Goal: Find contact information: Find contact information

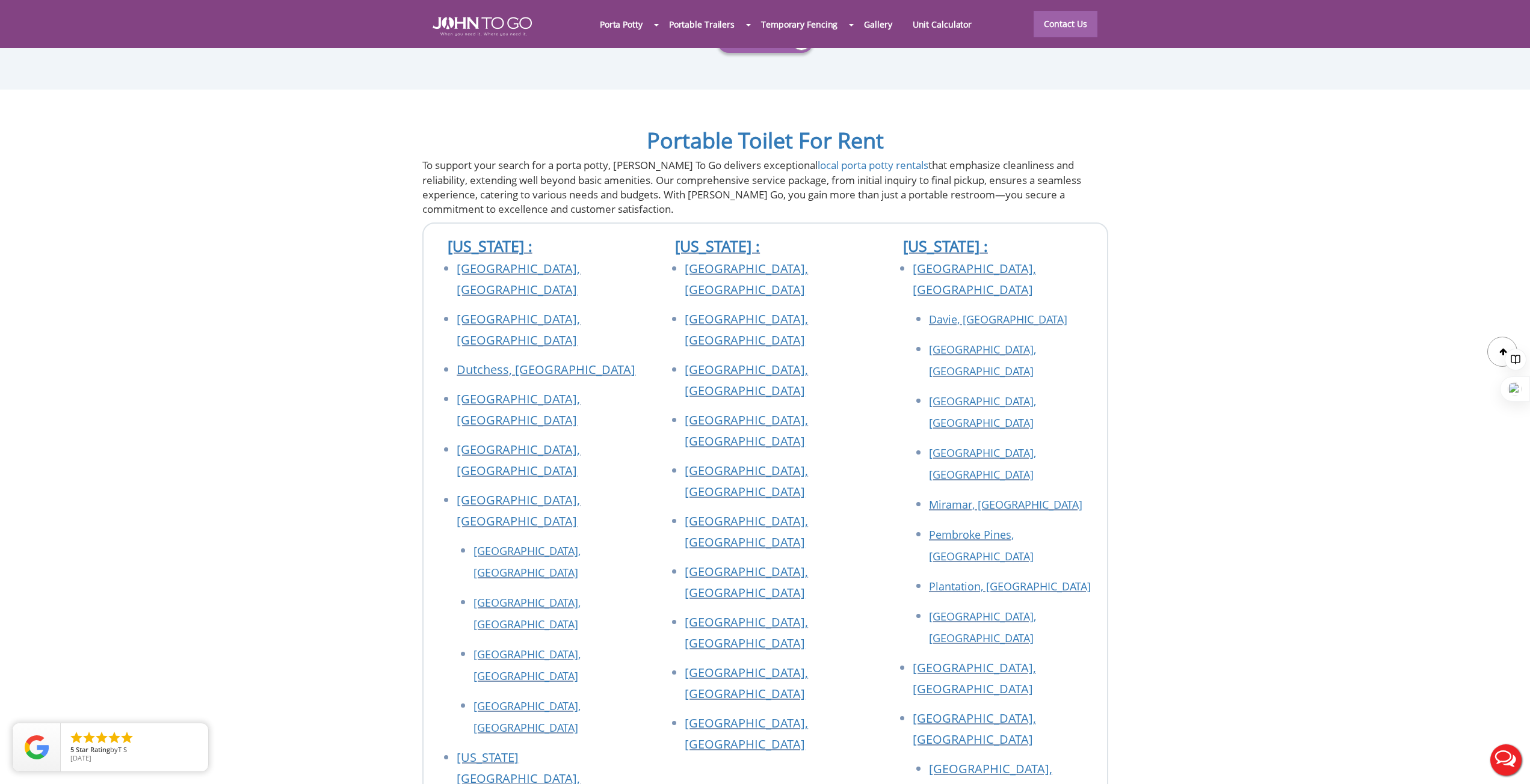
scroll to position [4409, 0]
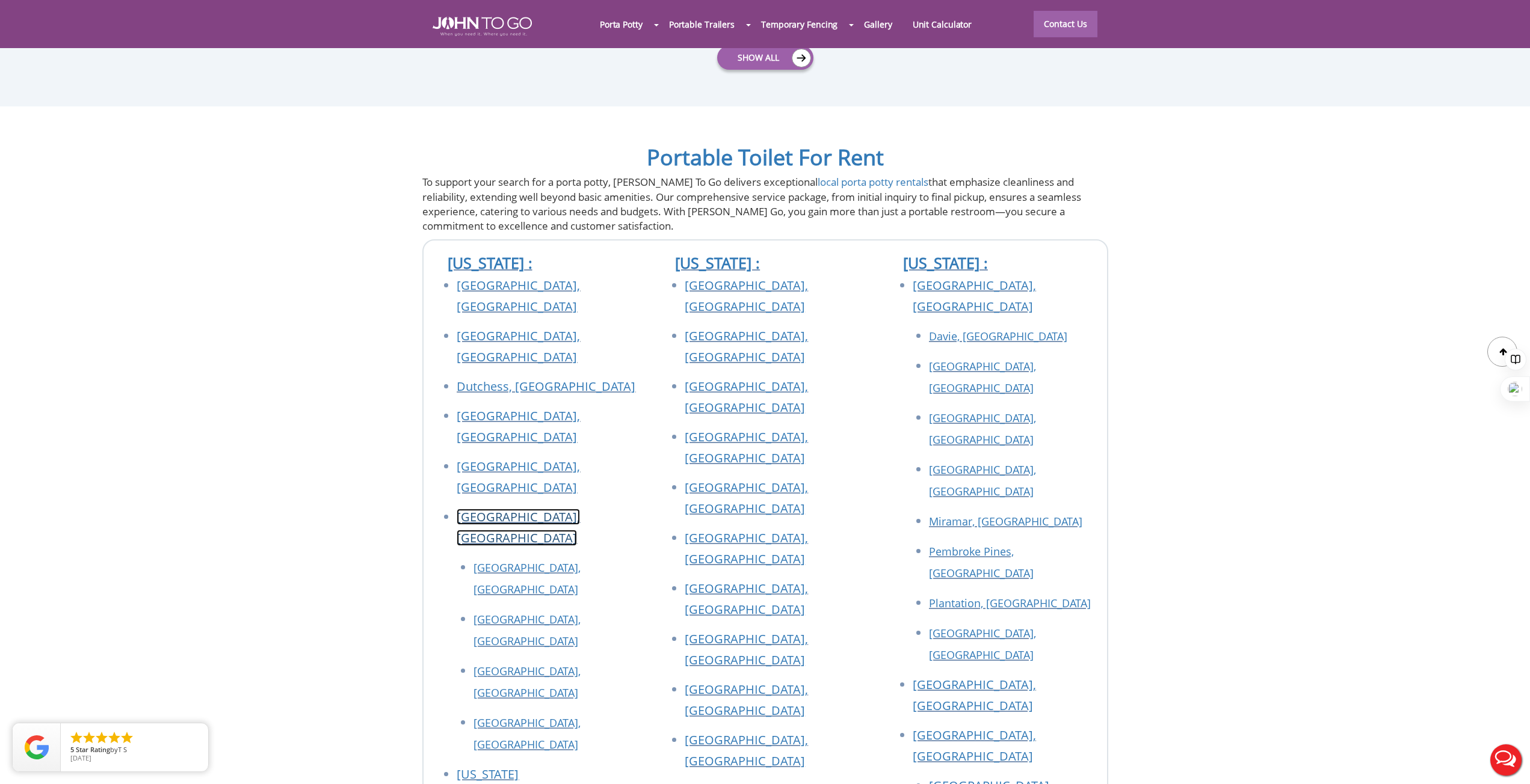
click at [534, 509] on link "[GEOGRAPHIC_DATA], [GEOGRAPHIC_DATA]" at bounding box center [518, 527] width 123 height 37
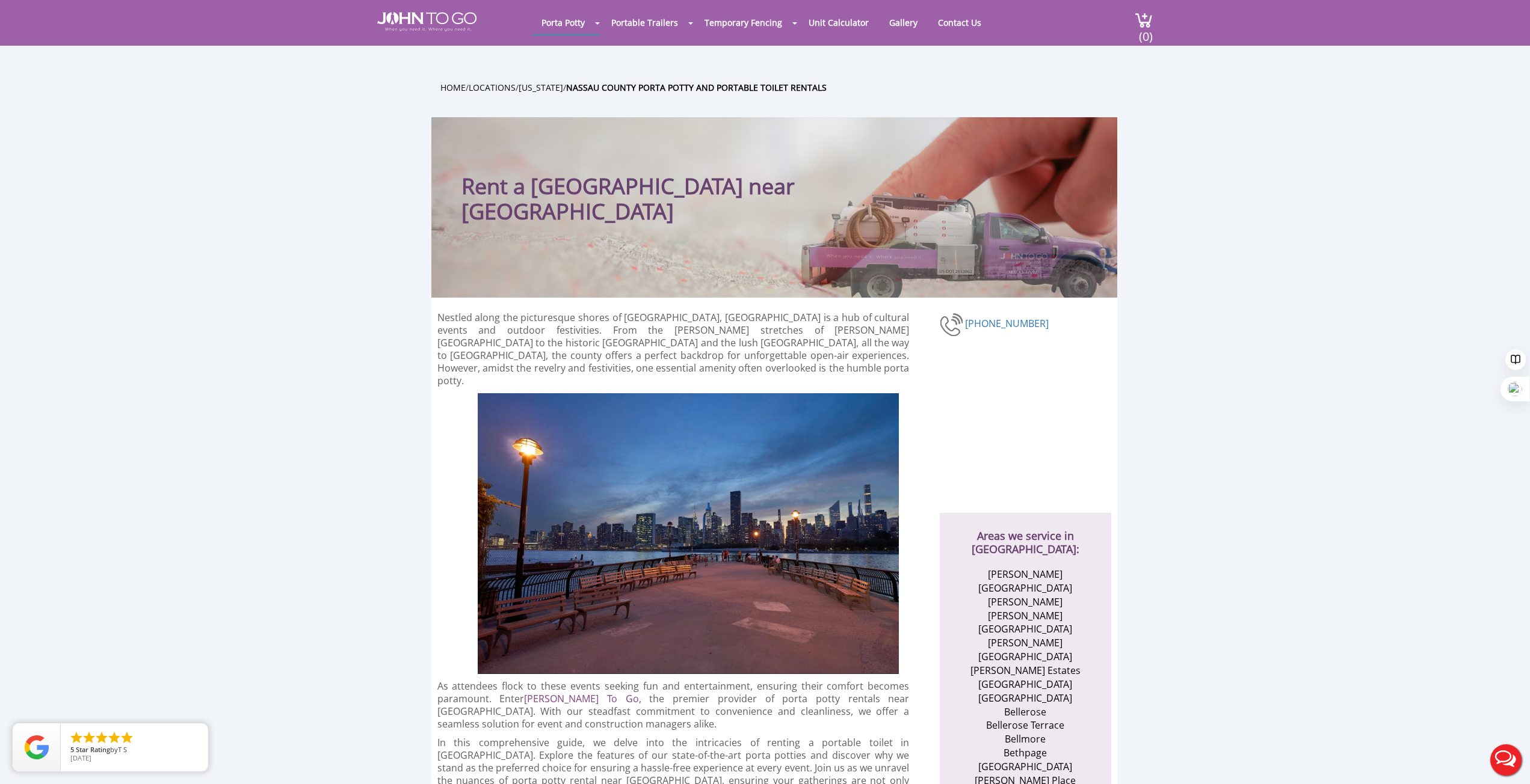
click at [745, 349] on p "Nestled along the picturesque shores of Long Island, Nassau County is a hub of …" at bounding box center [674, 349] width 473 height 75
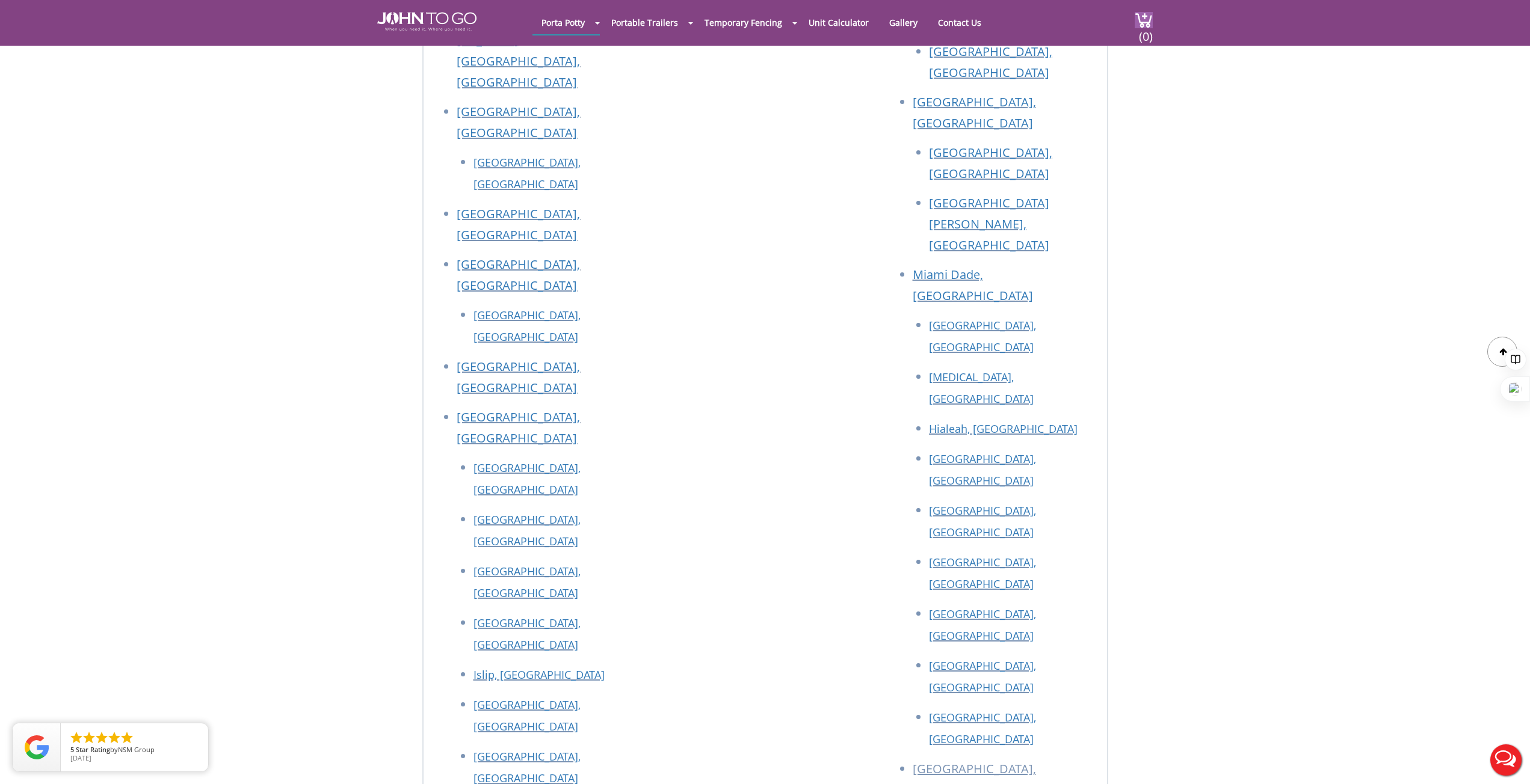
scroll to position [7287, 0]
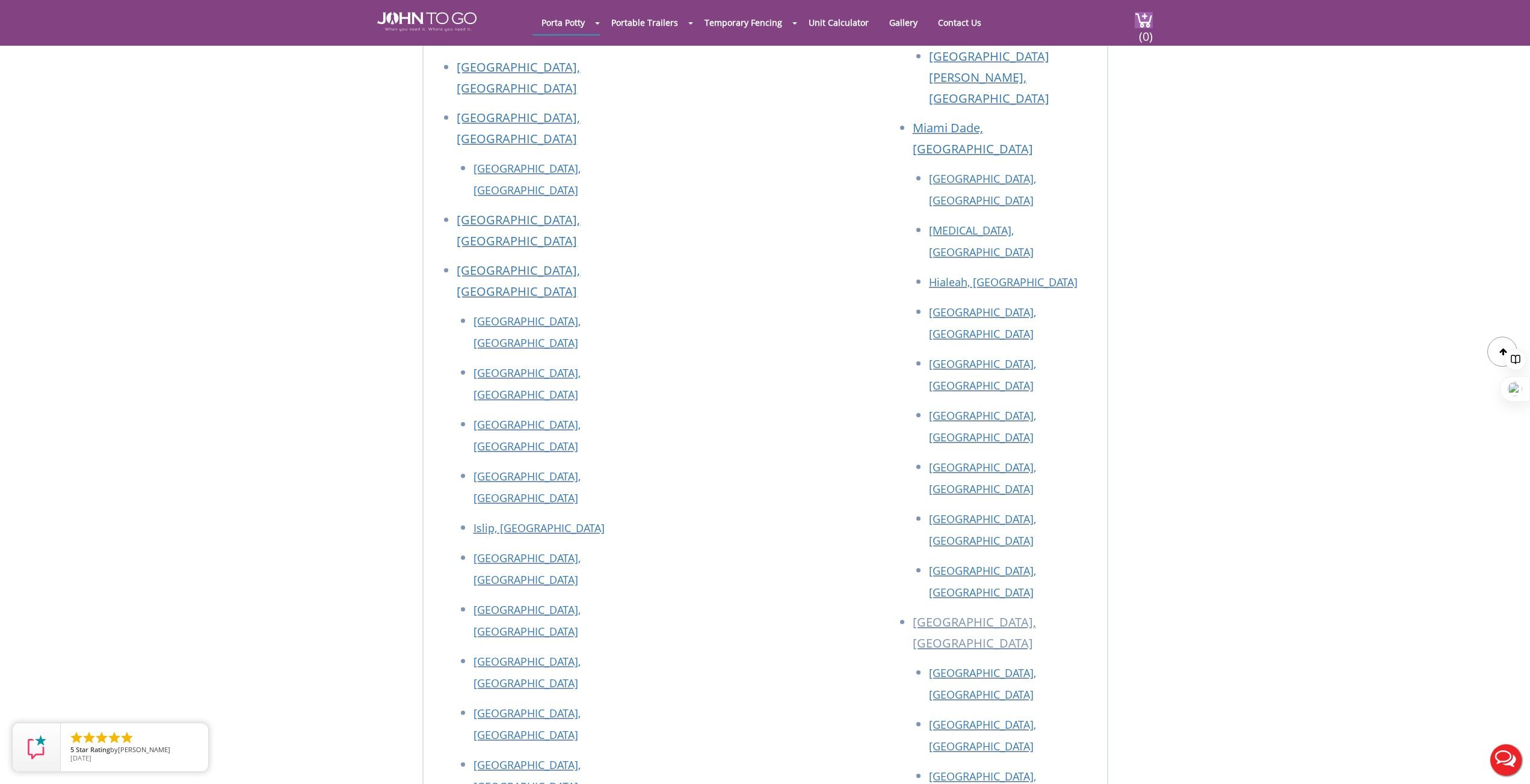
drag, startPoint x: 514, startPoint y: 499, endPoint x: 520, endPoint y: 511, distance: 13.4
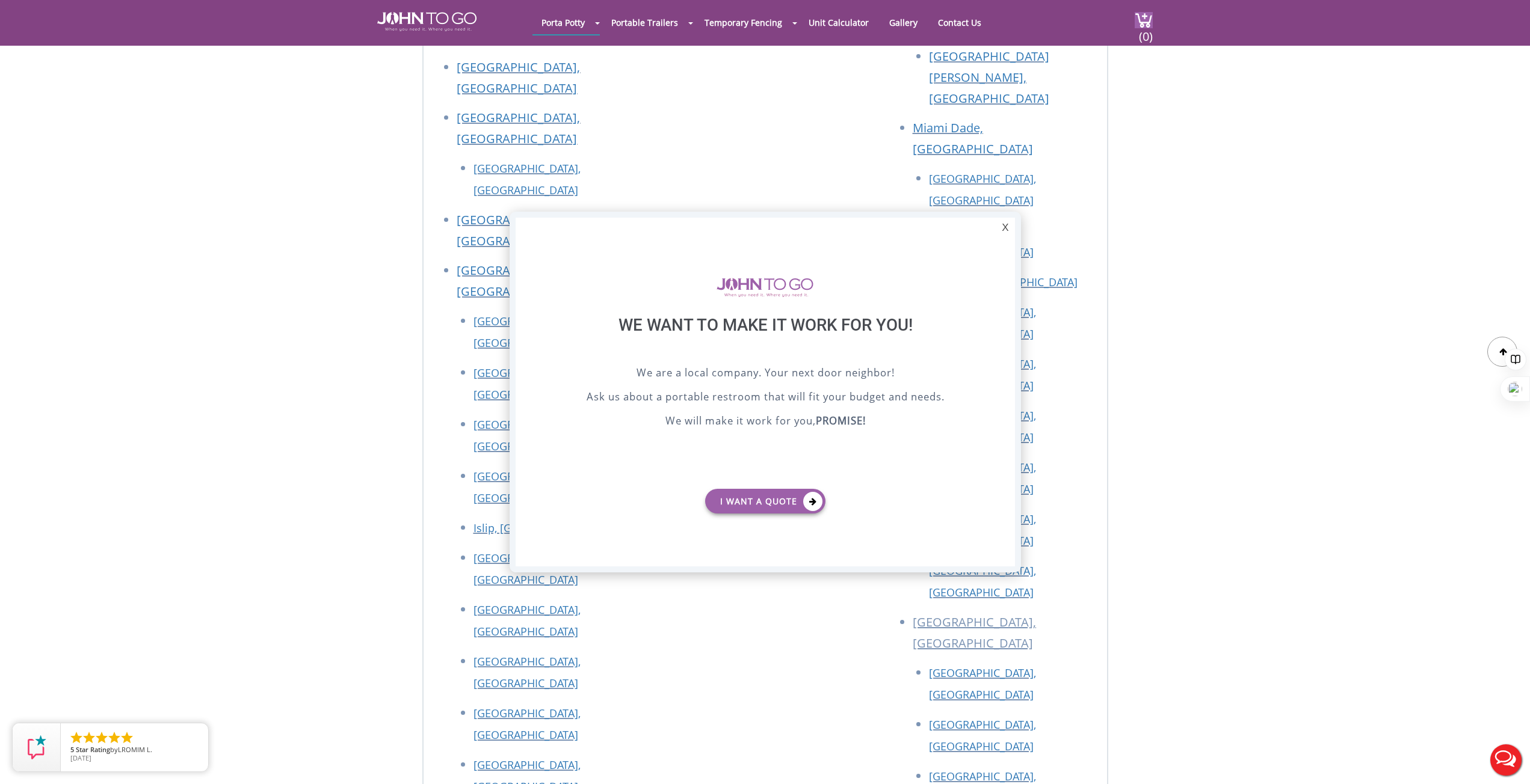
scroll to position [0, 0]
click at [999, 223] on div "X" at bounding box center [1005, 228] width 19 height 21
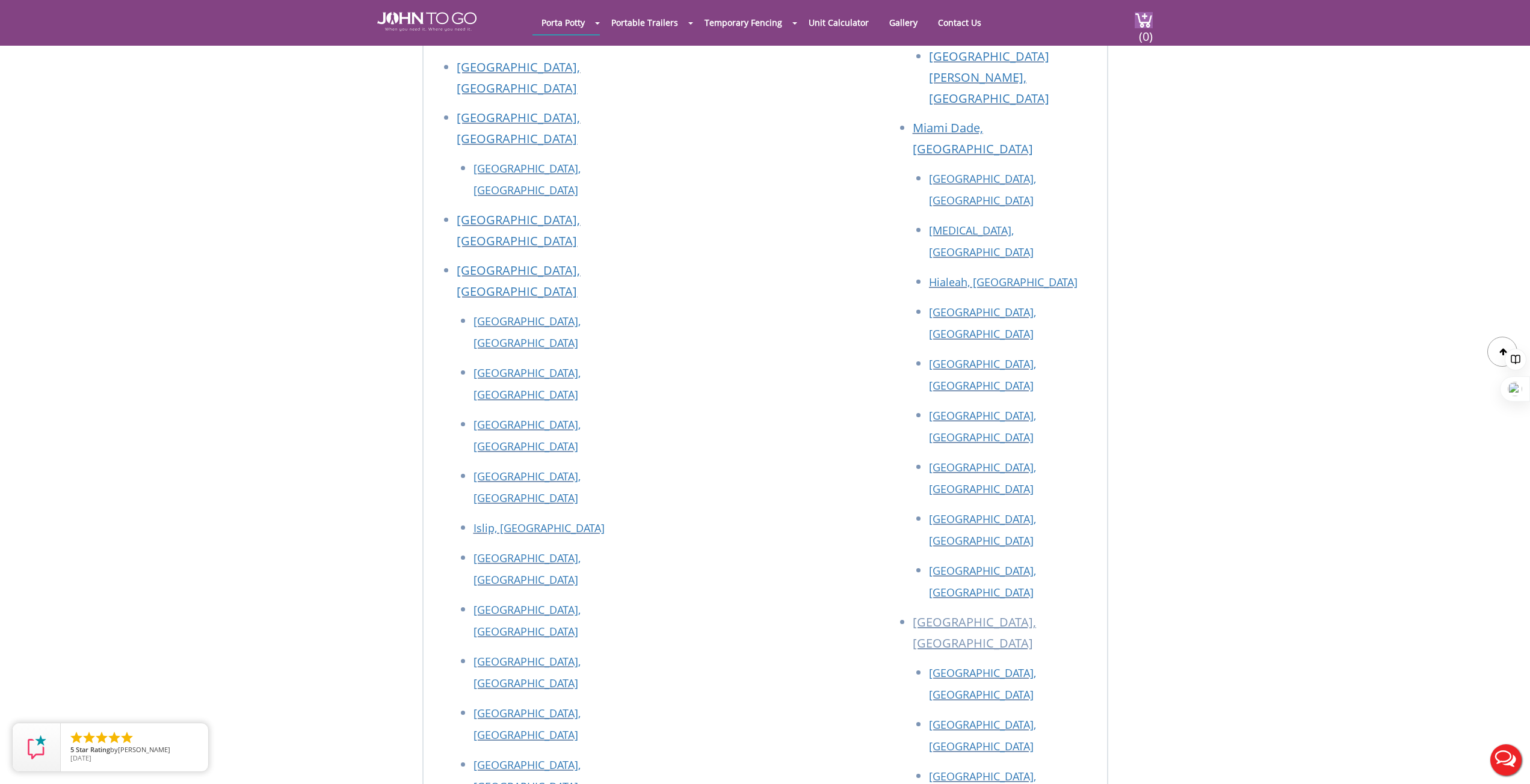
drag, startPoint x: 631, startPoint y: 371, endPoint x: 446, endPoint y: 370, distance: 185.0
copy p "[STREET_ADDRESS]"
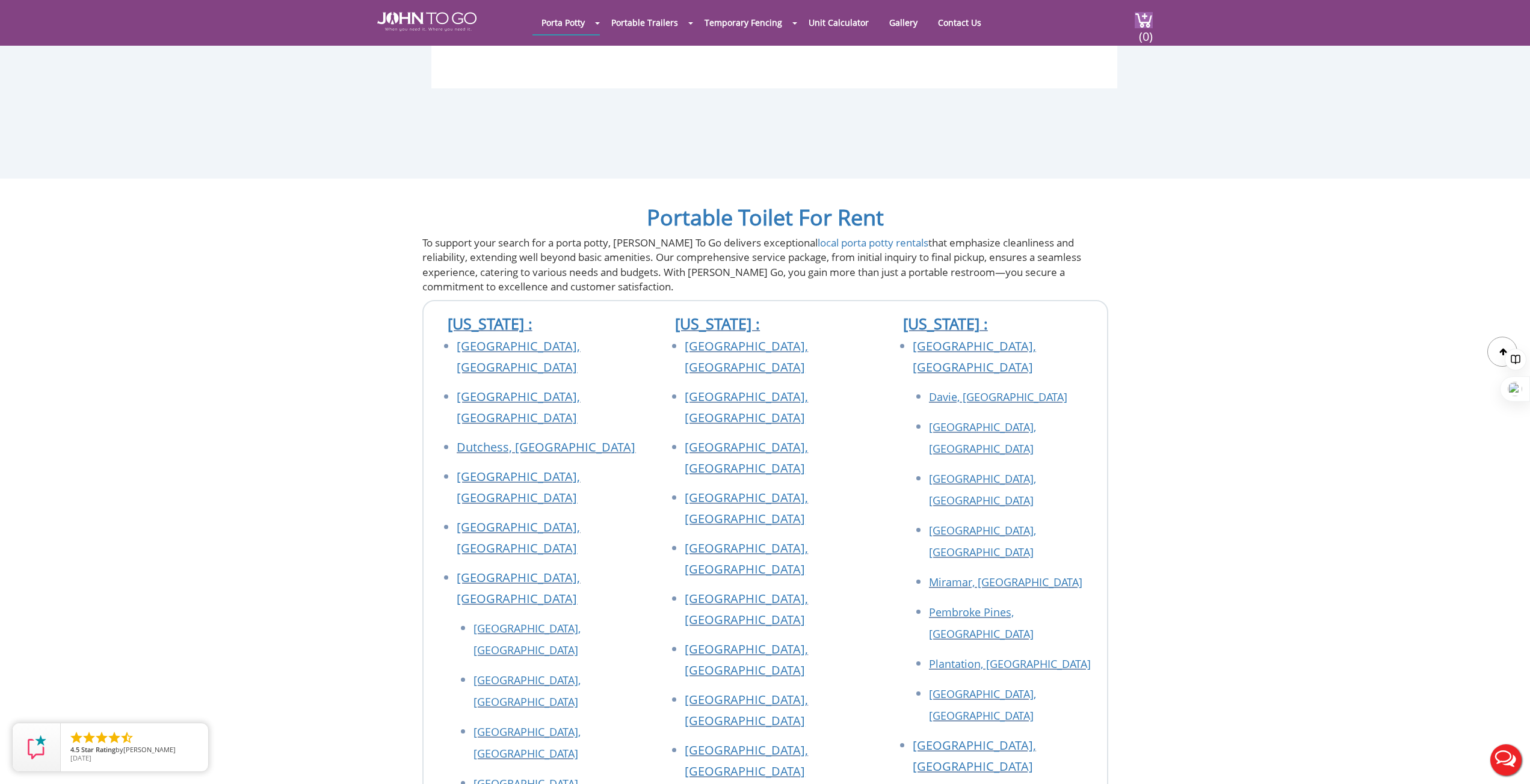
scroll to position [6324, 0]
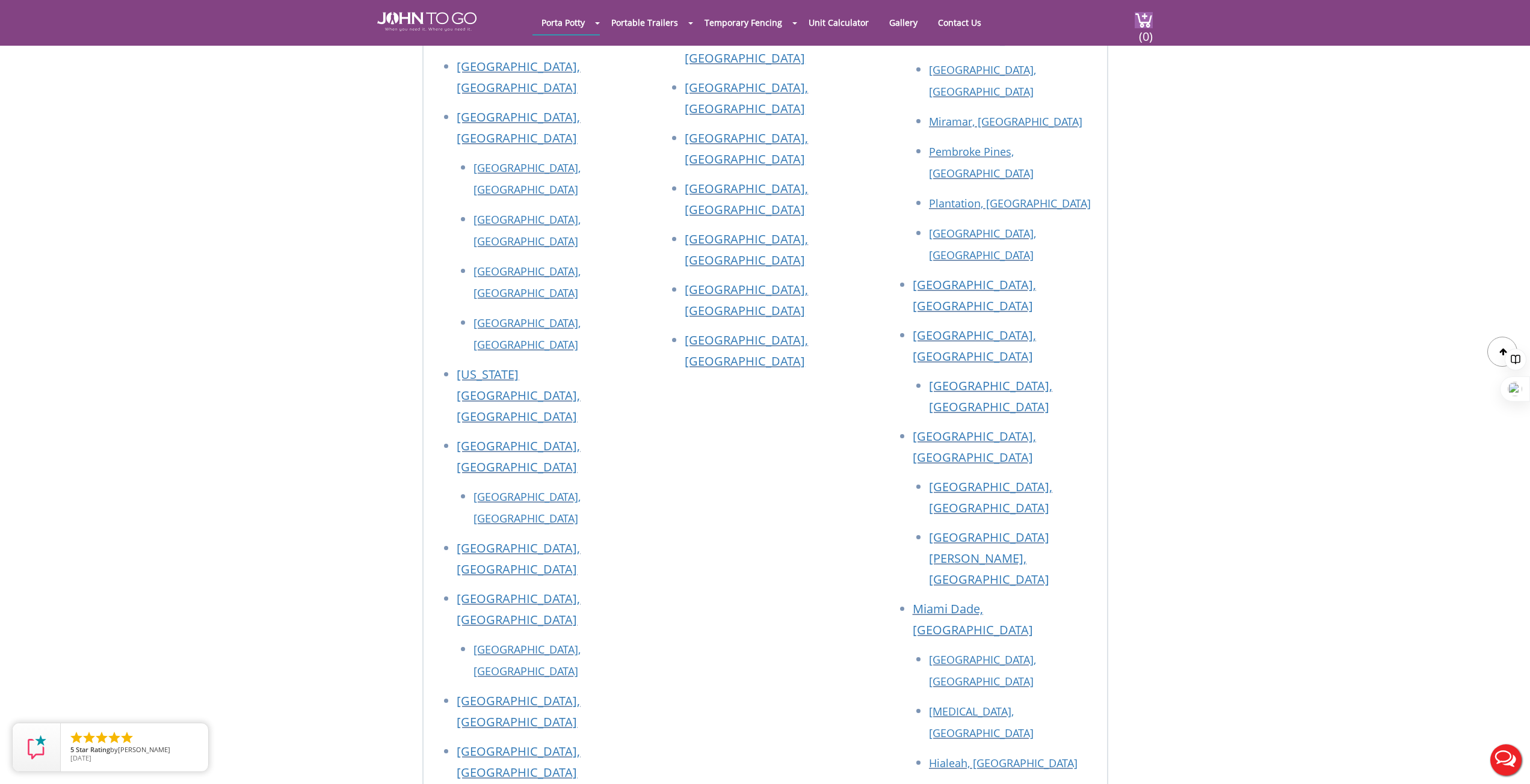
scroll to position [7287, 0]
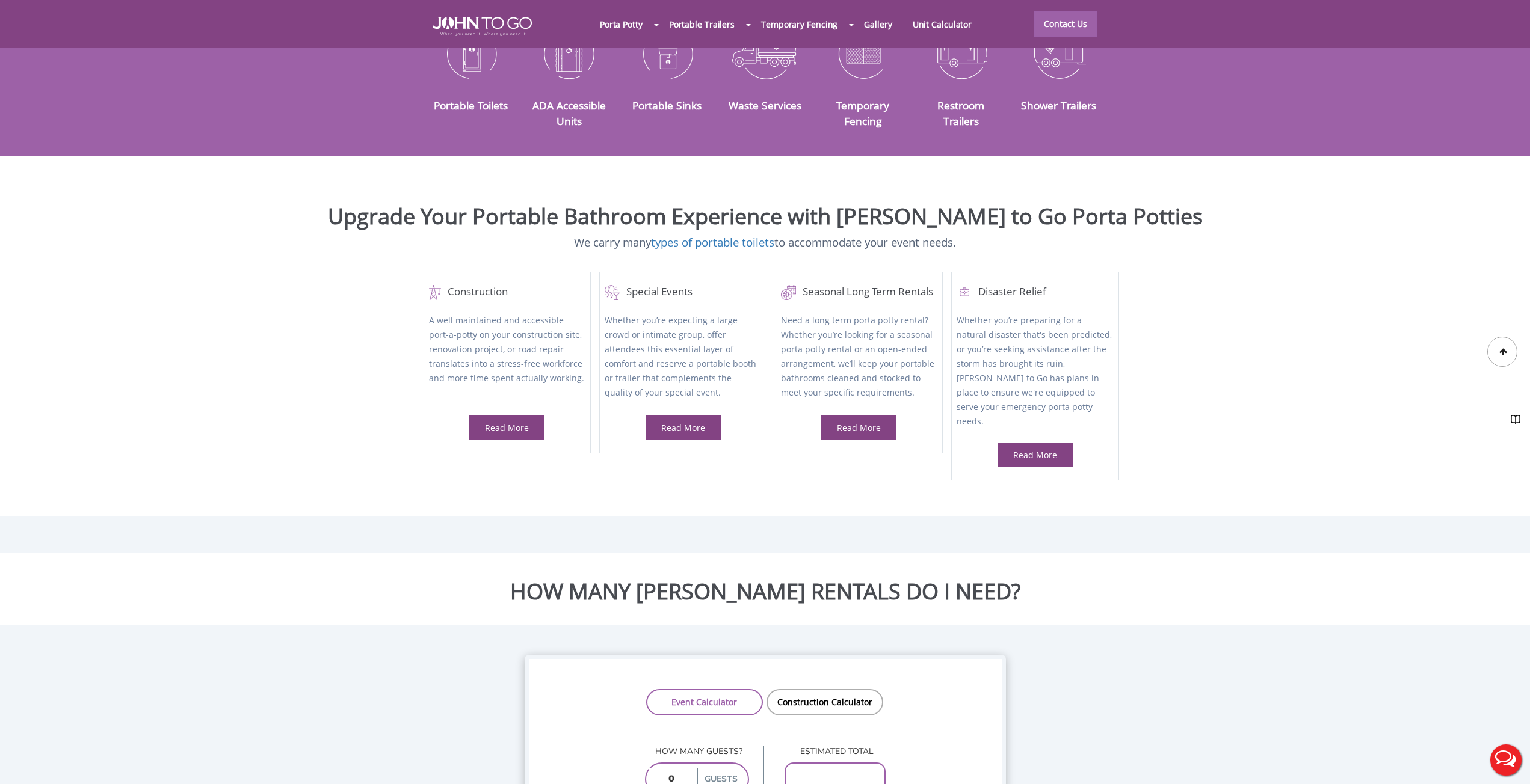
scroll to position [1023, 0]
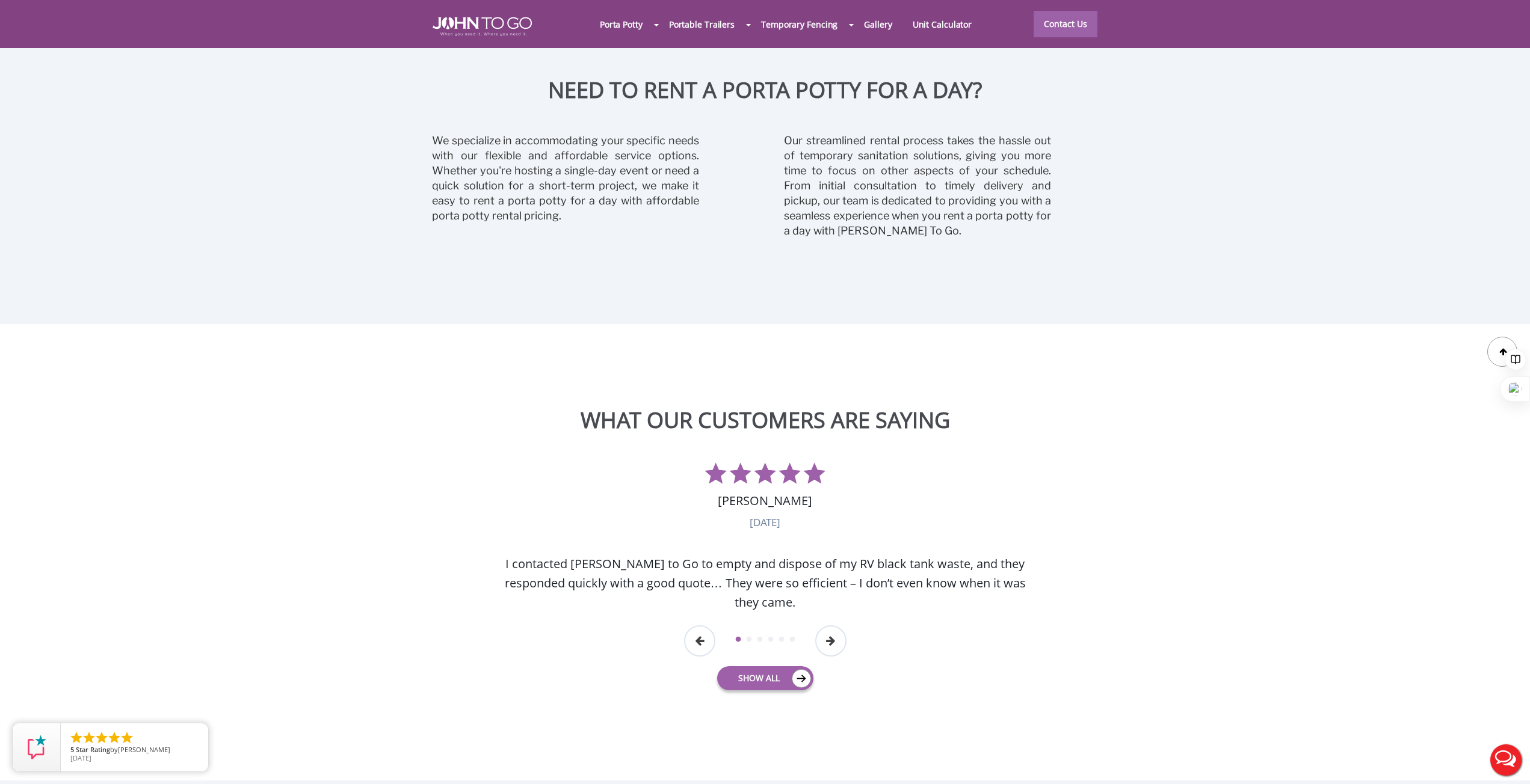
click at [317, 600] on section "WHAT OUR CUSTOMERS ARE SAYING Previous Andrea Proeschel Special Events, March 1…" at bounding box center [765, 547] width 1530 height 465
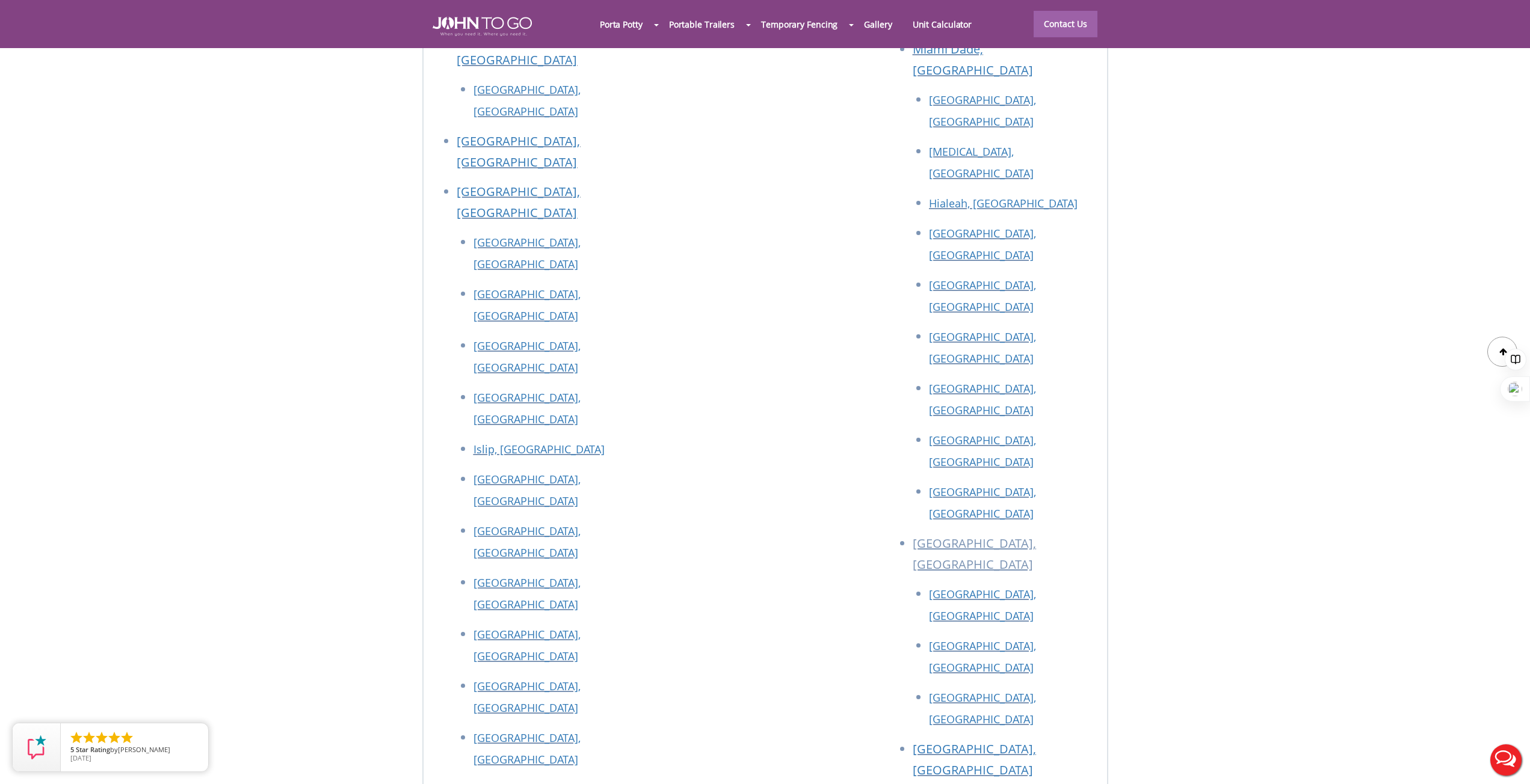
scroll to position [5371, 0]
copy p "[STREET_ADDRESS]"
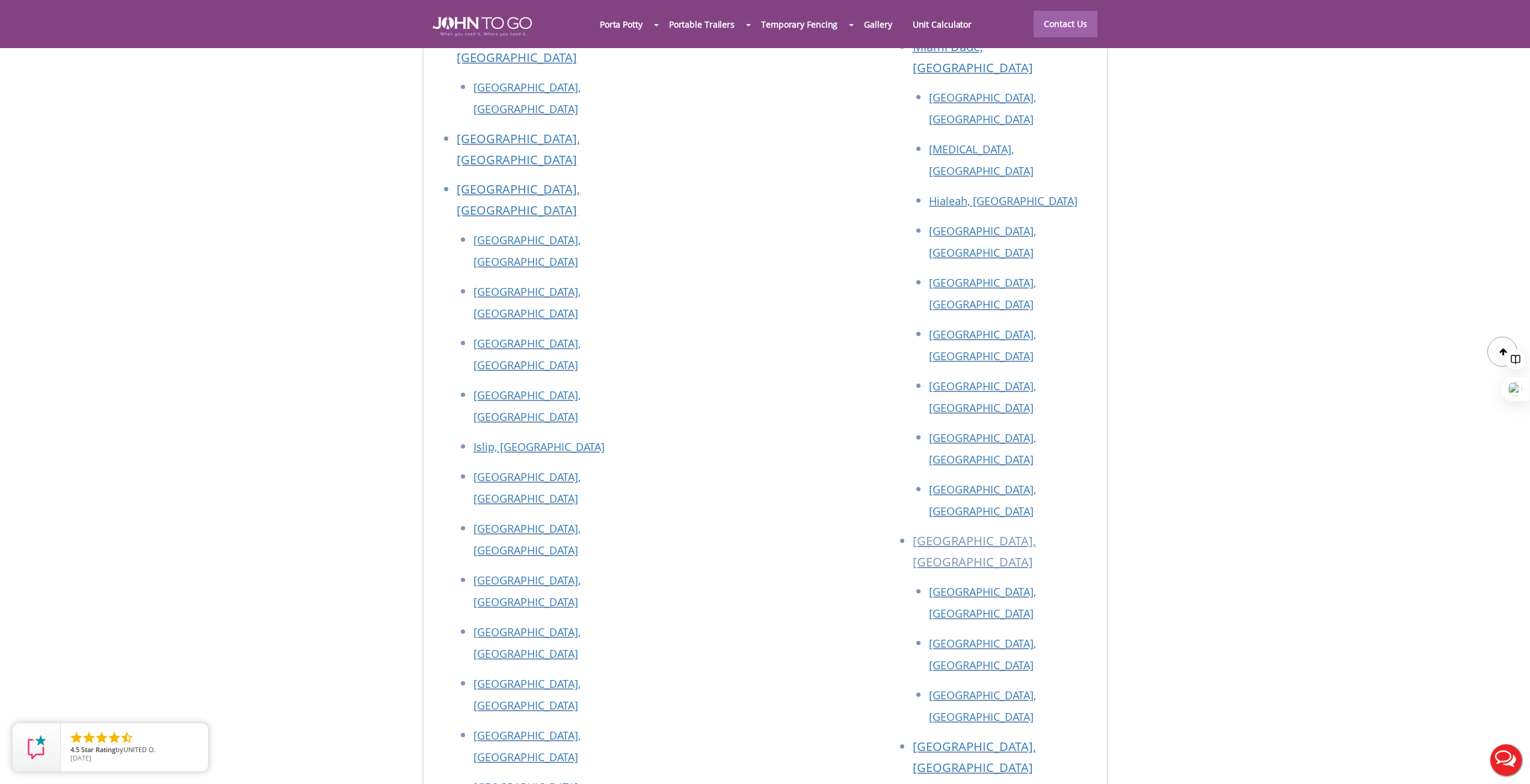
drag, startPoint x: 509, startPoint y: 499, endPoint x: 514, endPoint y: 510, distance: 12.1
copy p "82 Milbar Blvd, Farmingdale, NY 11735"
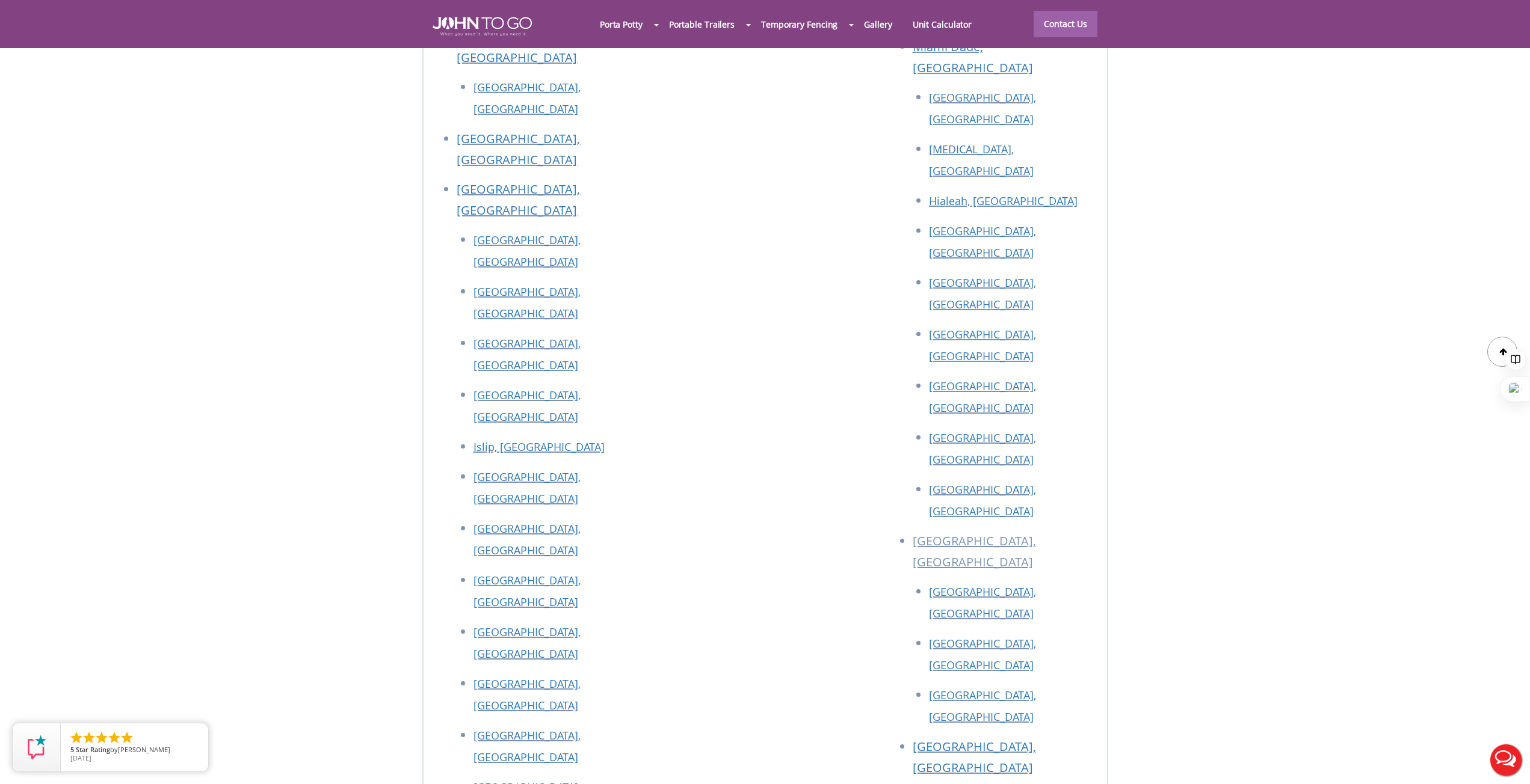
copy p "[STREET_ADDRESS]"
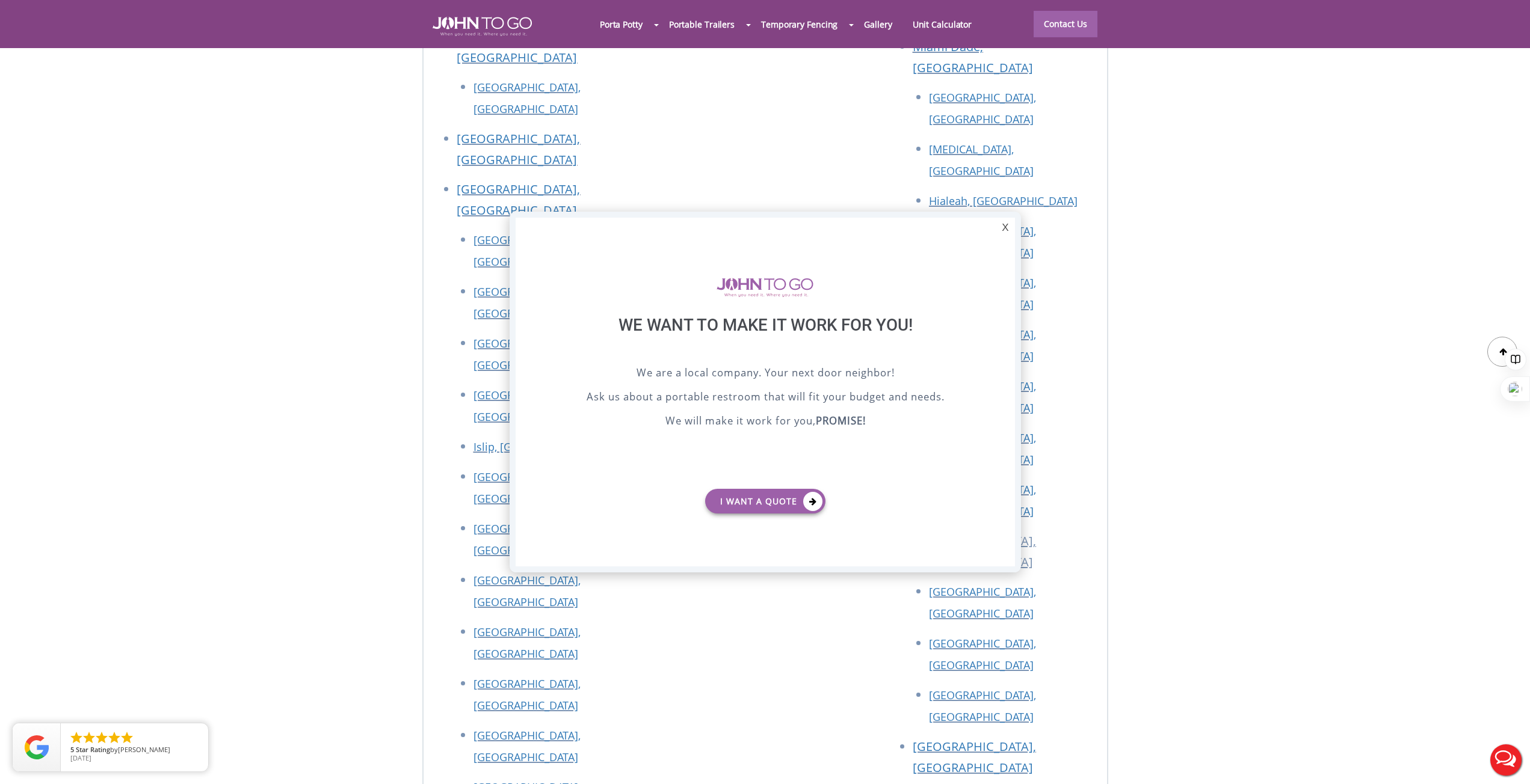
scroll to position [0, 0]
click at [1002, 224] on div "X" at bounding box center [1005, 228] width 19 height 21
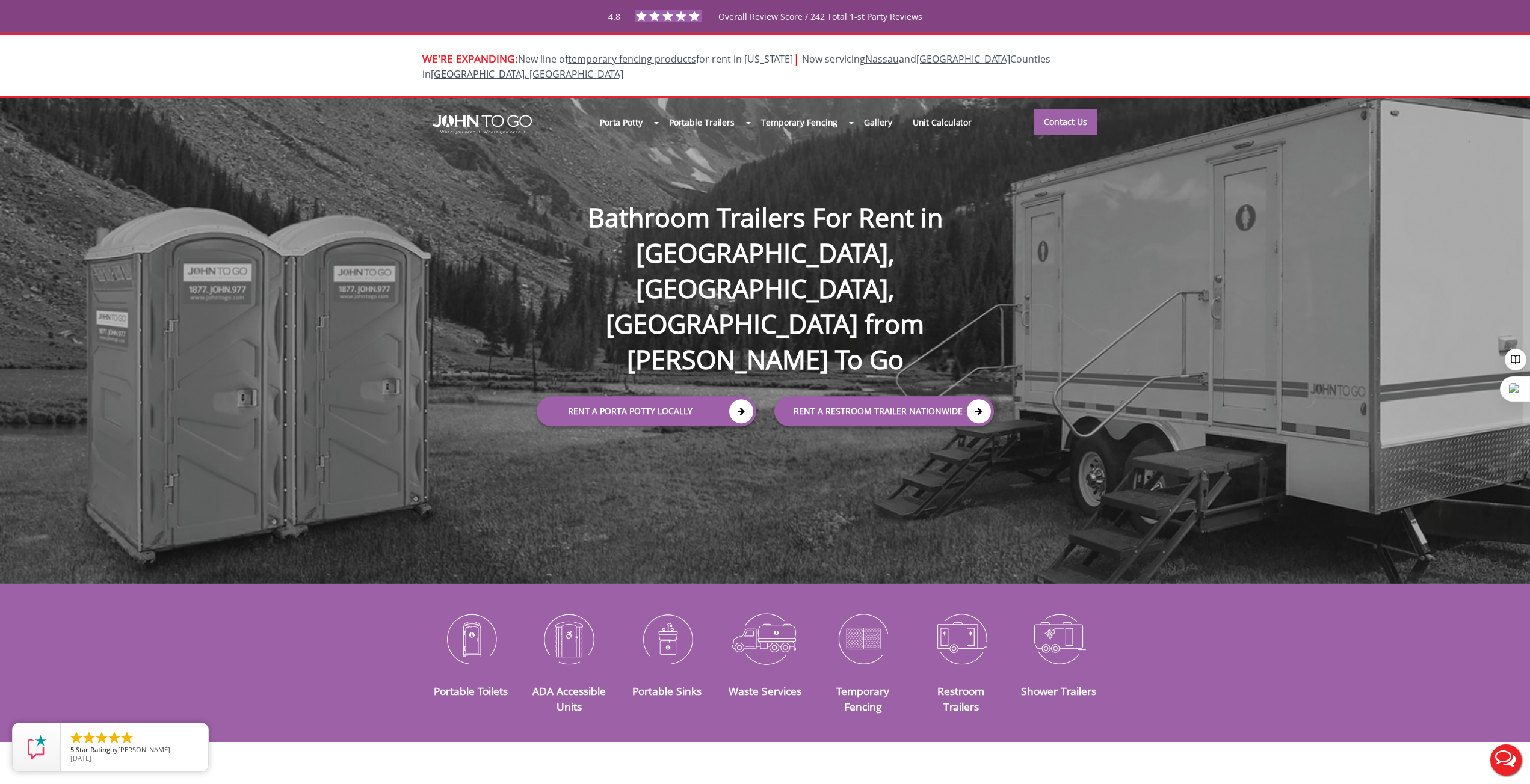
click at [654, 256] on h1 "Bathroom Trailers For Rent in [GEOGRAPHIC_DATA], [GEOGRAPHIC_DATA], [GEOGRAPHIC…" at bounding box center [765, 270] width 482 height 217
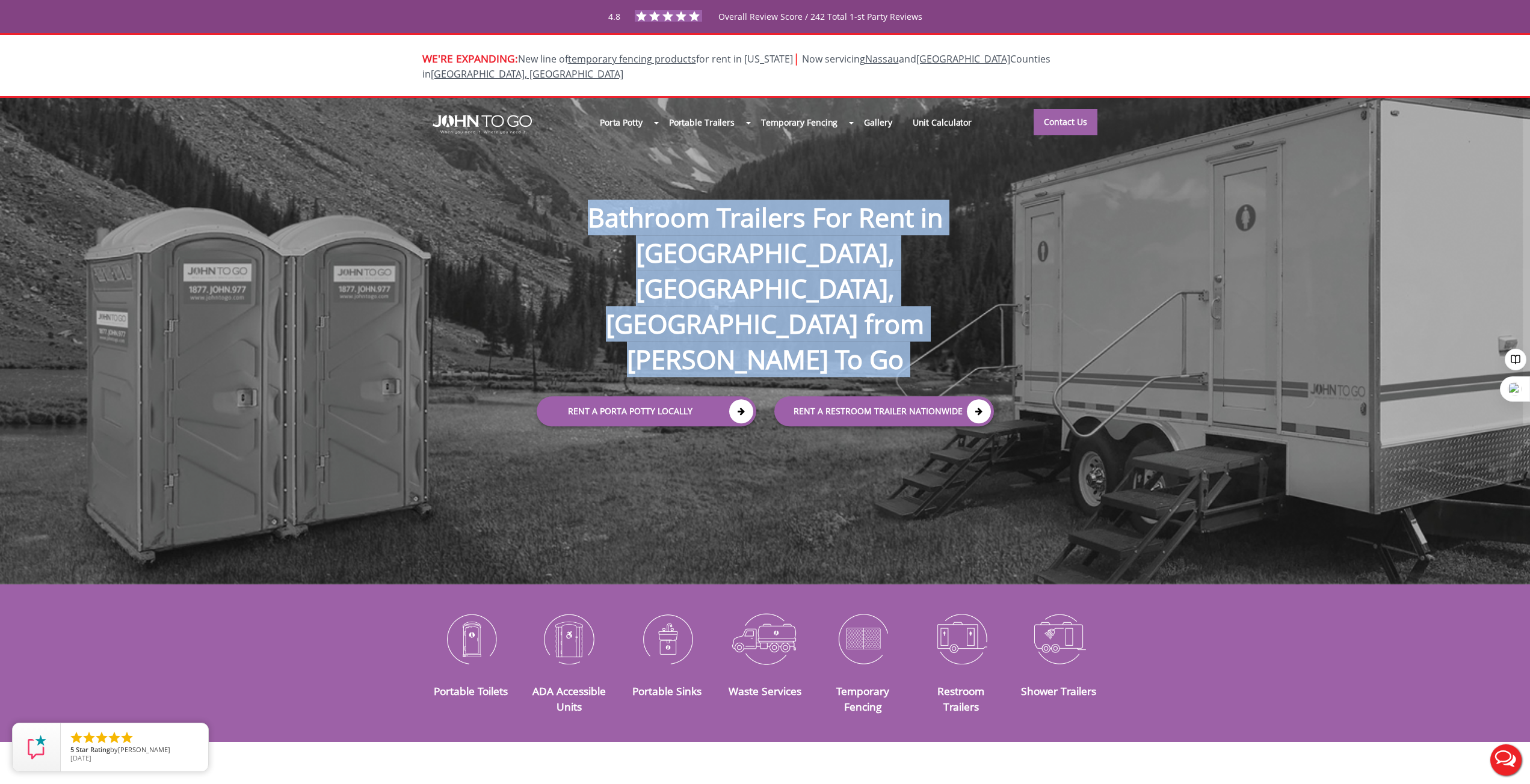
click at [654, 256] on h1 "Bathroom Trailers For Rent in [GEOGRAPHIC_DATA], [GEOGRAPHIC_DATA], [GEOGRAPHIC…" at bounding box center [765, 270] width 482 height 217
click at [673, 274] on h1 "Bathroom Trailers For Rent in [GEOGRAPHIC_DATA], [GEOGRAPHIC_DATA], [GEOGRAPHIC…" at bounding box center [765, 270] width 482 height 217
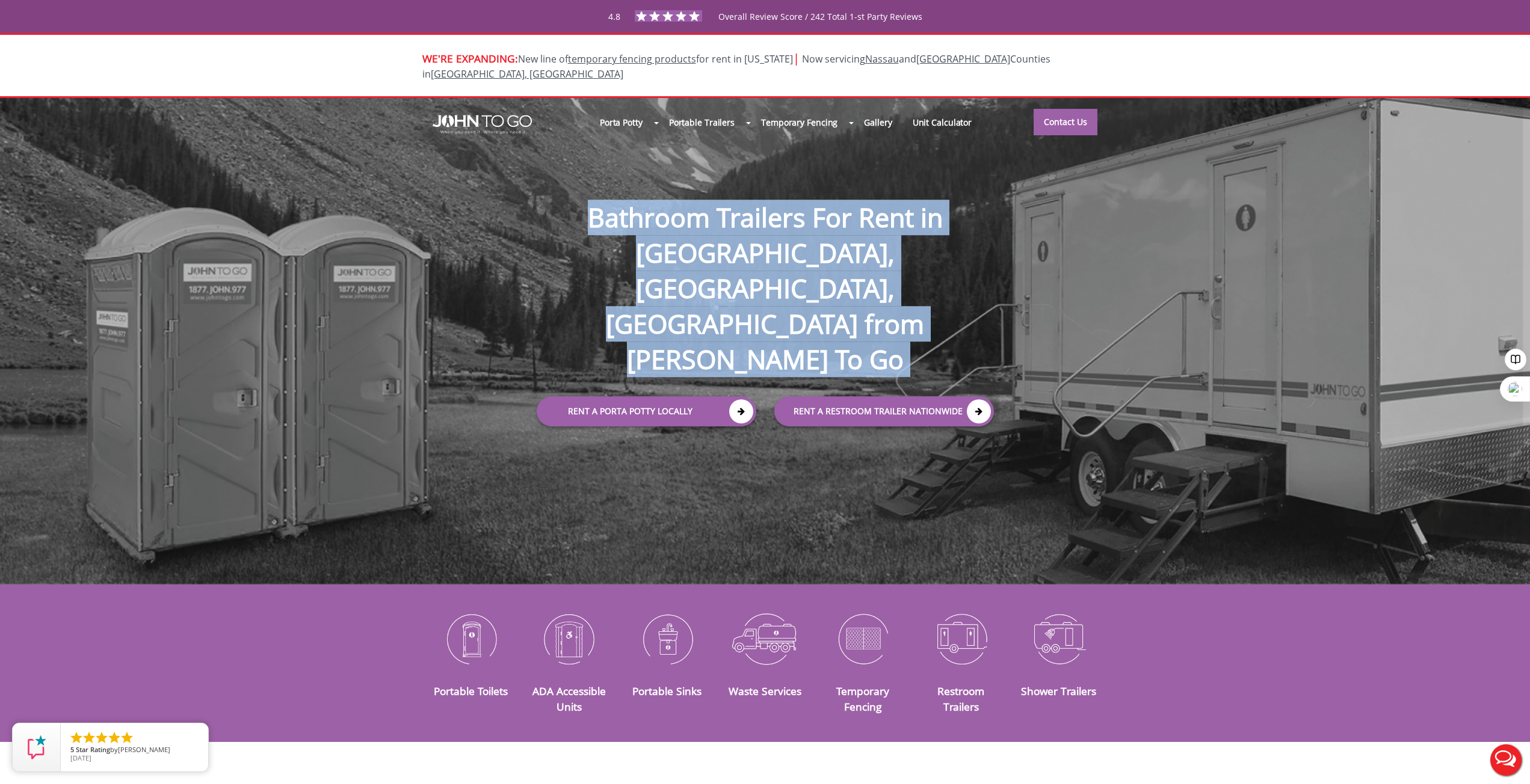
click at [670, 272] on h1 "Bathroom Trailers For Rent in [GEOGRAPHIC_DATA], [GEOGRAPHIC_DATA], [GEOGRAPHIC…" at bounding box center [765, 270] width 482 height 217
click at [757, 253] on h1 "Bathroom Trailers For Rent in [GEOGRAPHIC_DATA], [GEOGRAPHIC_DATA], [GEOGRAPHIC…" at bounding box center [765, 270] width 482 height 217
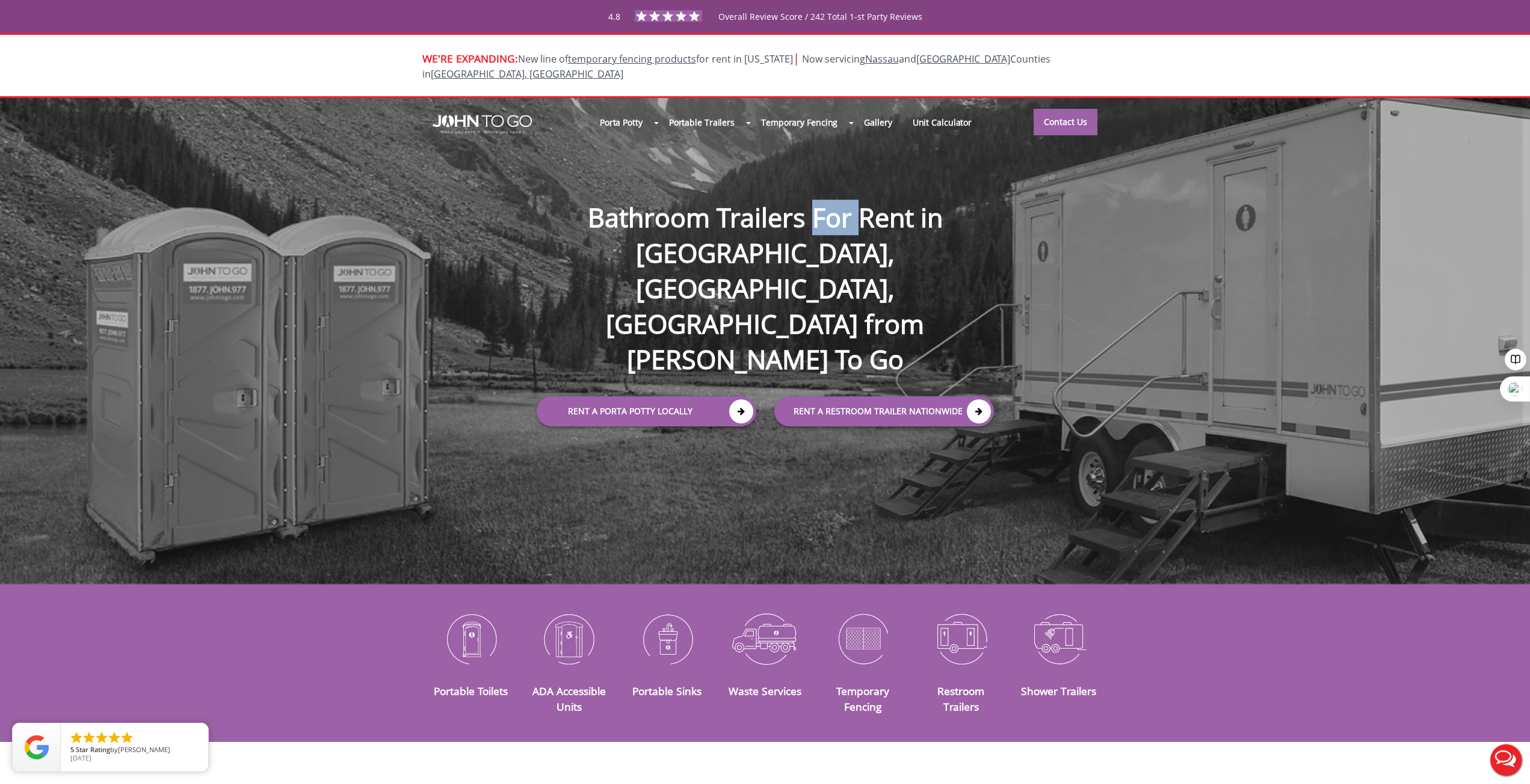
click at [757, 253] on h1 "Bathroom Trailers For Rent in [GEOGRAPHIC_DATA], [GEOGRAPHIC_DATA], [GEOGRAPHIC…" at bounding box center [765, 270] width 482 height 217
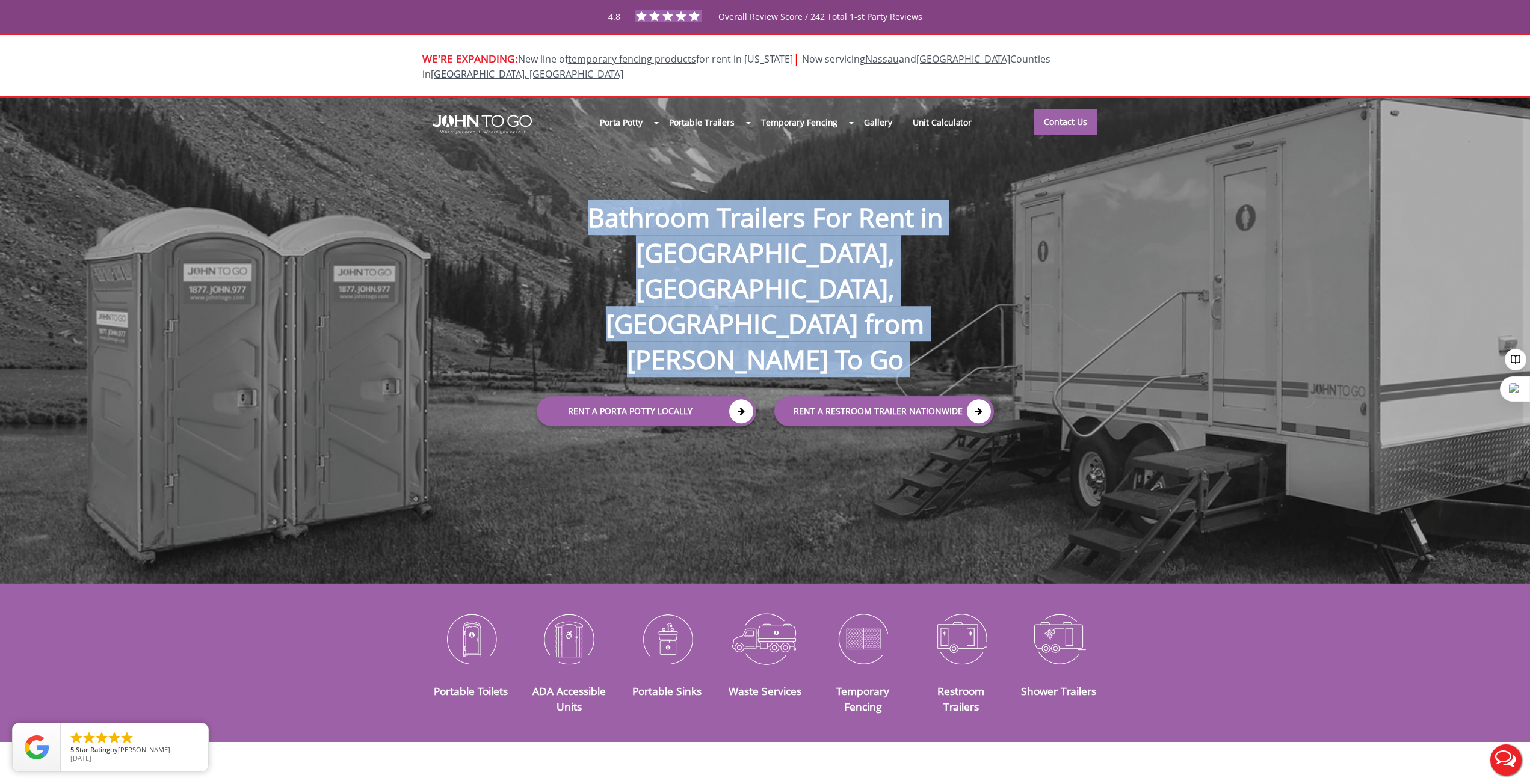
click at [757, 253] on h1 "Bathroom Trailers For Rent in [GEOGRAPHIC_DATA], [GEOGRAPHIC_DATA], [GEOGRAPHIC…" at bounding box center [765, 270] width 482 height 217
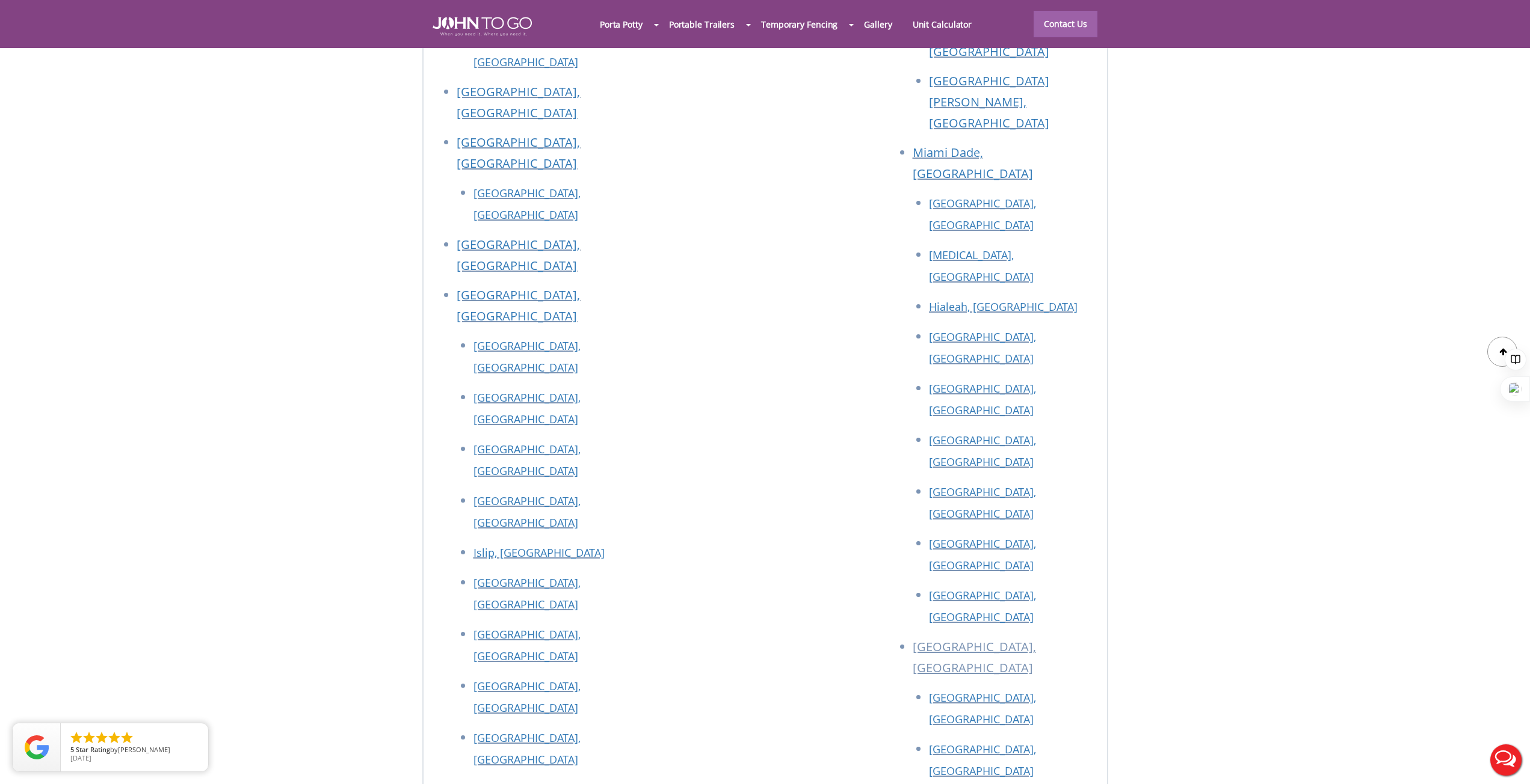
scroll to position [5371, 0]
